Goal: Navigation & Orientation: Find specific page/section

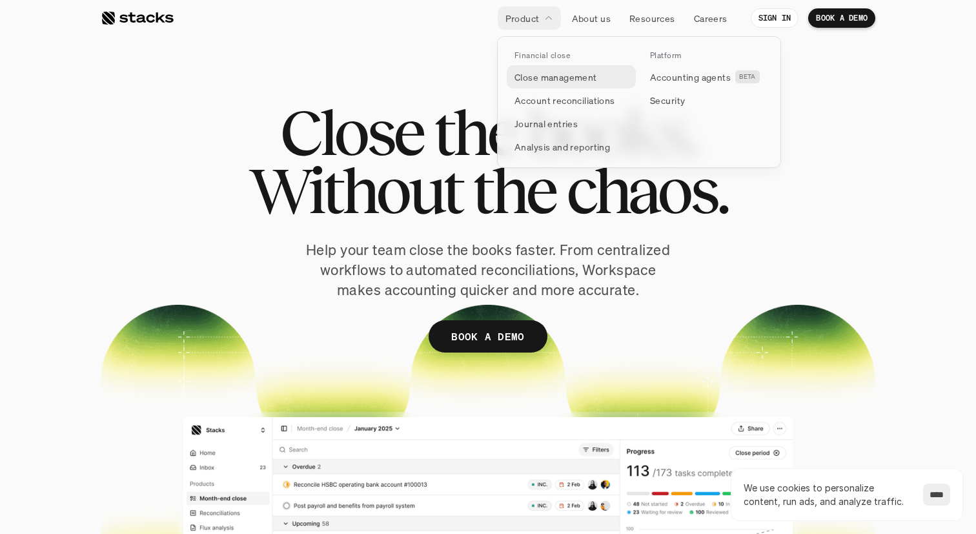
click at [537, 77] on p "Close management" at bounding box center [556, 77] width 83 height 14
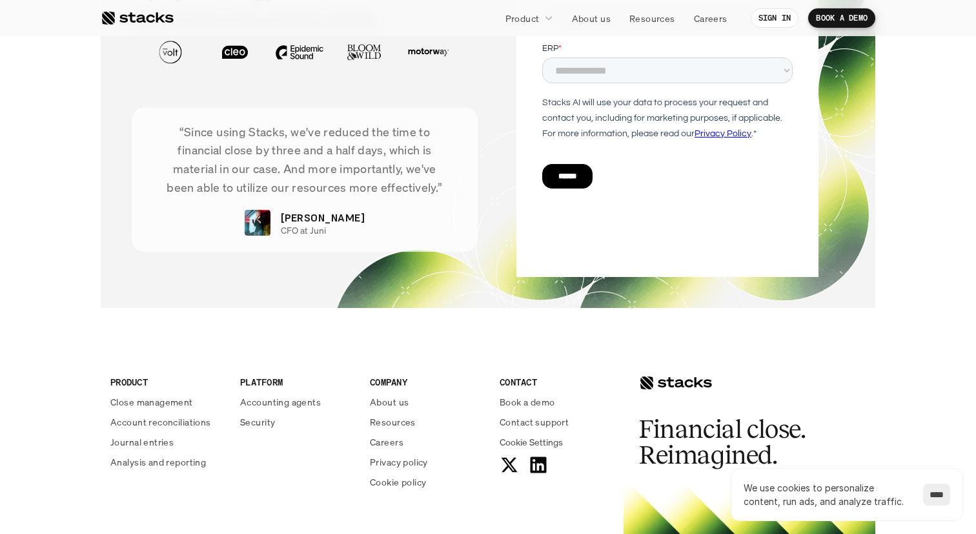
scroll to position [2761, 0]
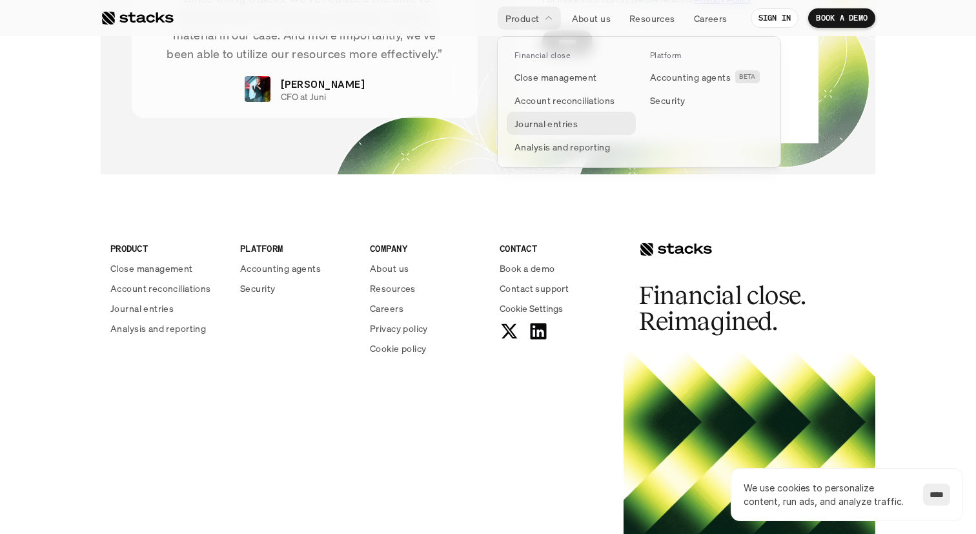
click at [548, 112] on link "Journal entries" at bounding box center [571, 123] width 129 height 23
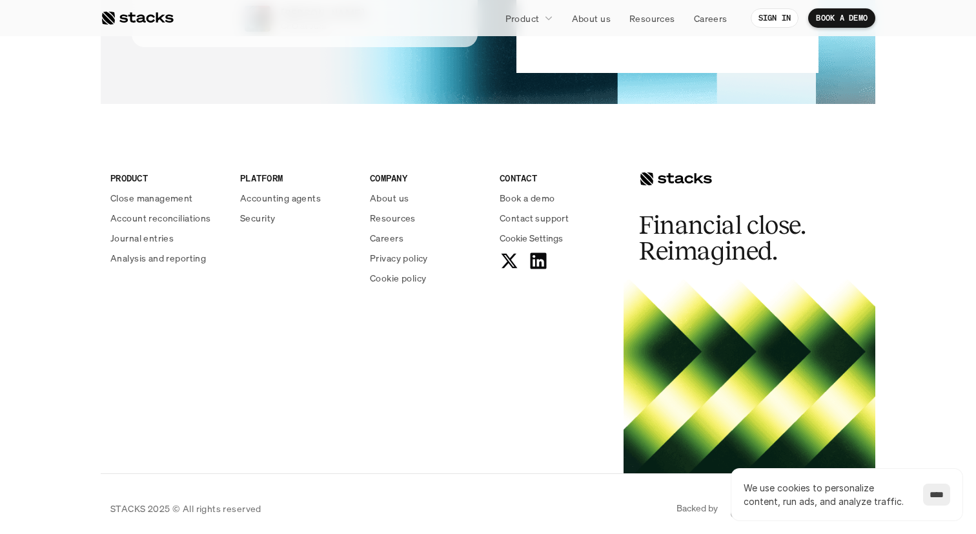
scroll to position [2715, 0]
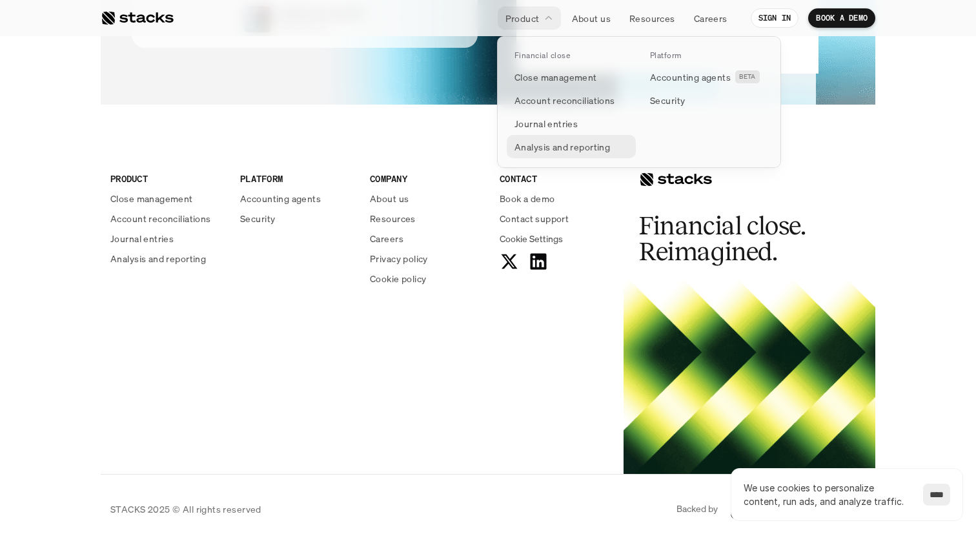
click at [548, 145] on p "Analysis and reporting" at bounding box center [563, 147] width 96 height 14
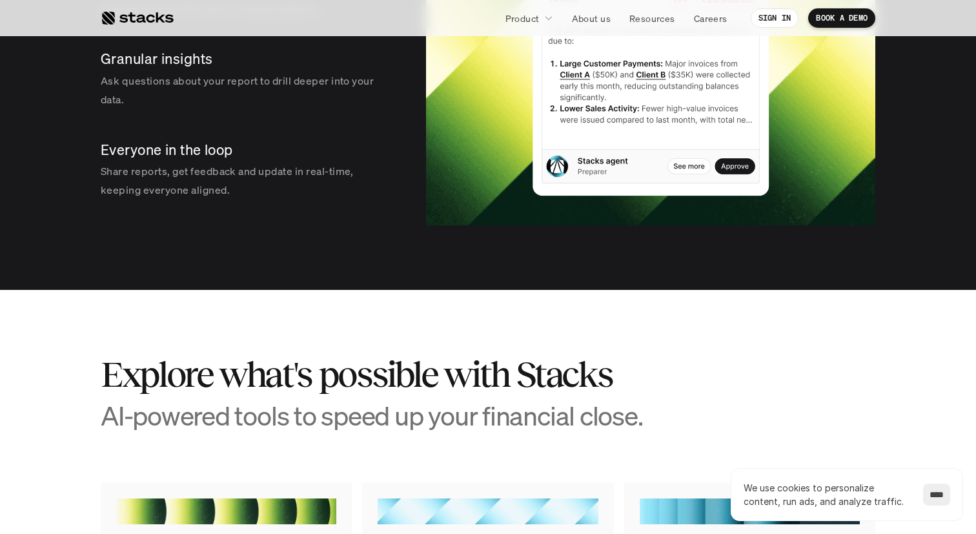
scroll to position [2312, 0]
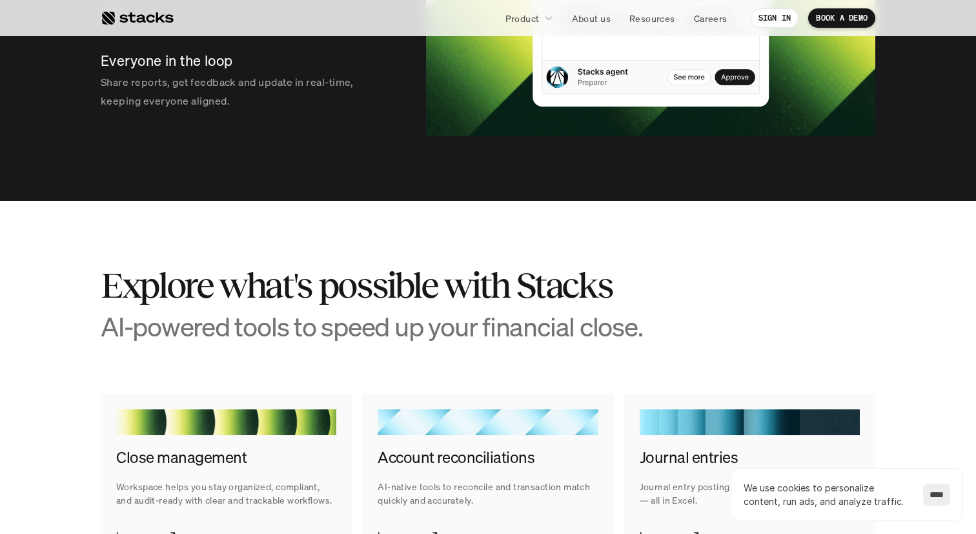
click at [715, 32] on nav "Product About us Resources Careers SIGN IN BOOK A DEMO" at bounding box center [488, 18] width 976 height 36
click at [715, 25] on link "Careers" at bounding box center [710, 17] width 49 height 23
click at [169, 14] on div at bounding box center [137, 17] width 73 height 15
